Goal: Navigation & Orientation: Go to known website

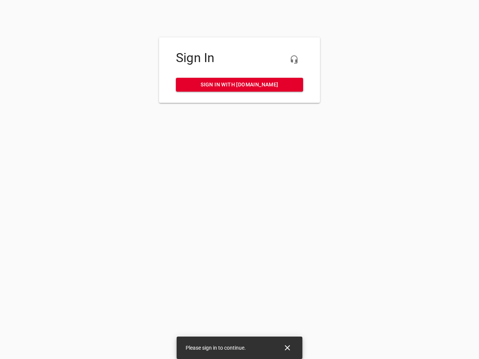
click at [294, 60] on icon "button" at bounding box center [294, 59] width 9 height 9
click at [287, 348] on icon "Close" at bounding box center [287, 347] width 5 height 5
